Goal: Information Seeking & Learning: Understand process/instructions

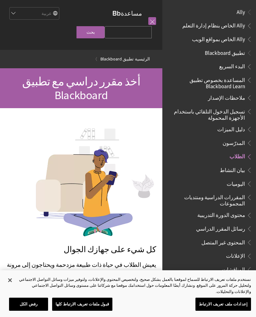
click at [129, 38] on input "Search Query" at bounding box center [127, 32] width 47 height 12
click at [20, 16] on select "English عربية Català Cymraeg Deutsch Español Suomi Français עברית Italiano 日本語 …" at bounding box center [34, 13] width 50 height 12
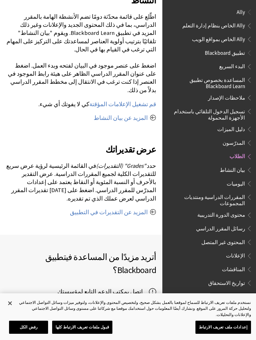
scroll to position [643, 0]
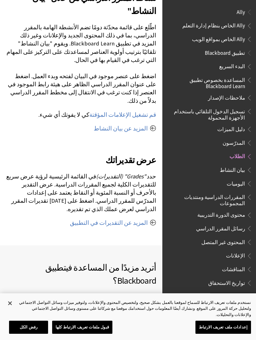
click at [202, 29] on span "Ally الخاص بنظام إدارة التعلم" at bounding box center [210, 26] width 83 height 11
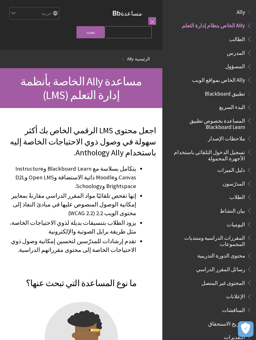
scroll to position [11, 0]
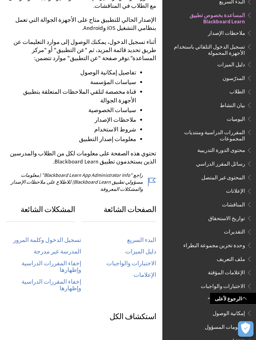
scroll to position [172, 0]
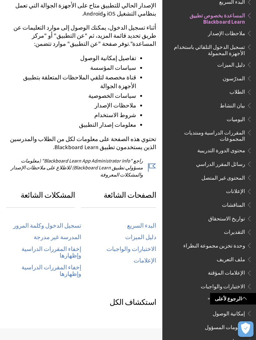
click at [69, 223] on link "تسجيل الدخول وكلمة المرور" at bounding box center [47, 226] width 68 height 7
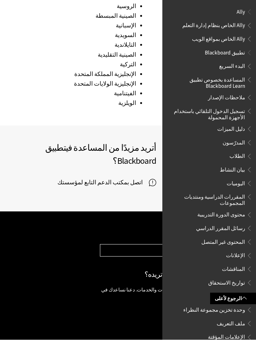
click at [187, 82] on span "المساعدة بخصوص تطبيق Blackboard Learn" at bounding box center [207, 82] width 75 height 15
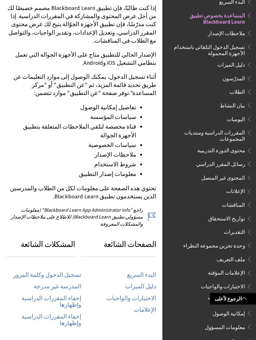
scroll to position [123, 0]
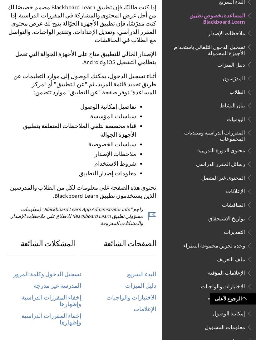
click at [71, 271] on link "تسجيل الدخول وكلمة المرور" at bounding box center [47, 274] width 68 height 7
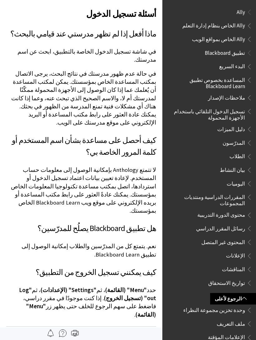
scroll to position [-1, 0]
click at [242, 300] on link "الرجوع لأعلى" at bounding box center [233, 299] width 46 height 12
